Goal: Task Accomplishment & Management: Manage account settings

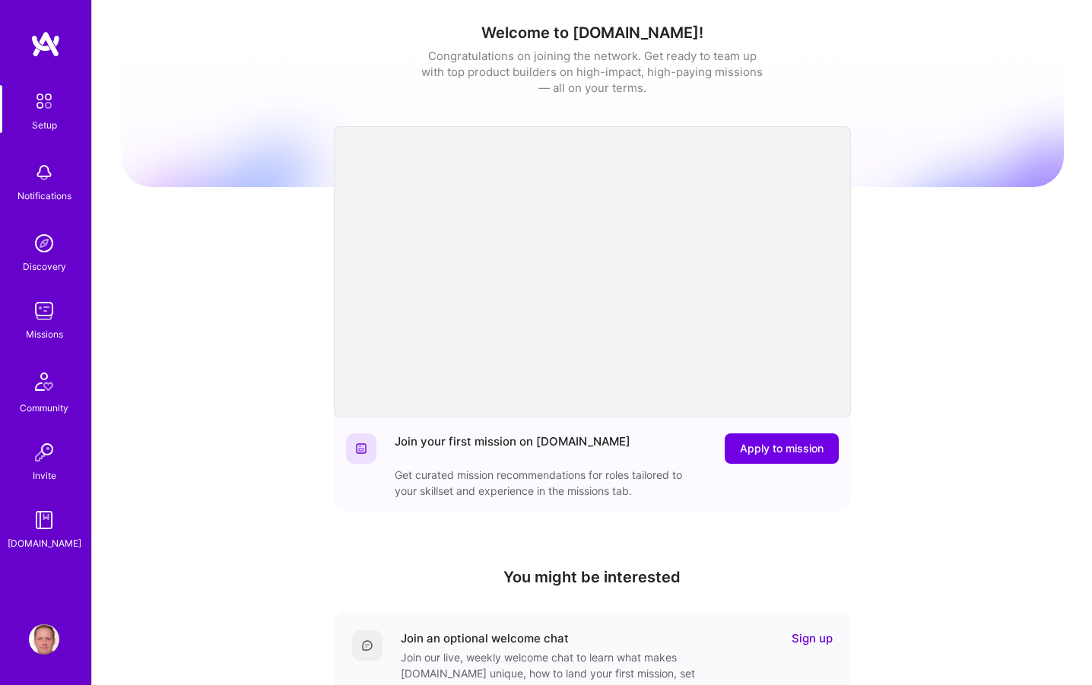
click at [55, 312] on img at bounding box center [44, 311] width 30 height 30
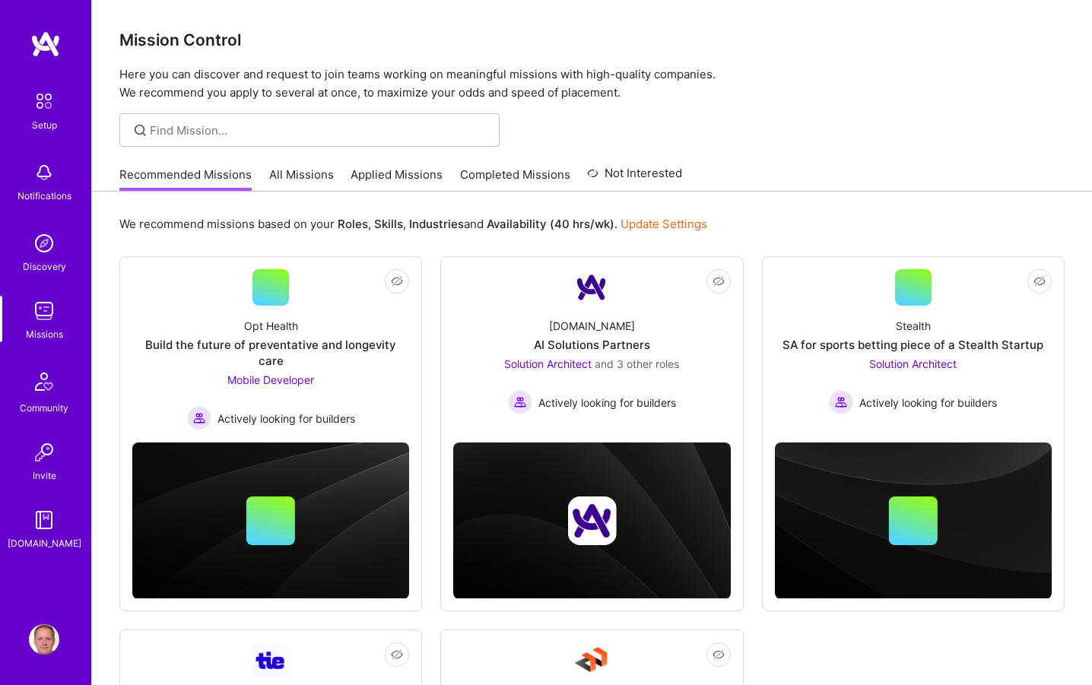
click at [380, 173] on link "Applied Missions" at bounding box center [397, 179] width 92 height 25
